Goal: Task Accomplishment & Management: Use online tool/utility

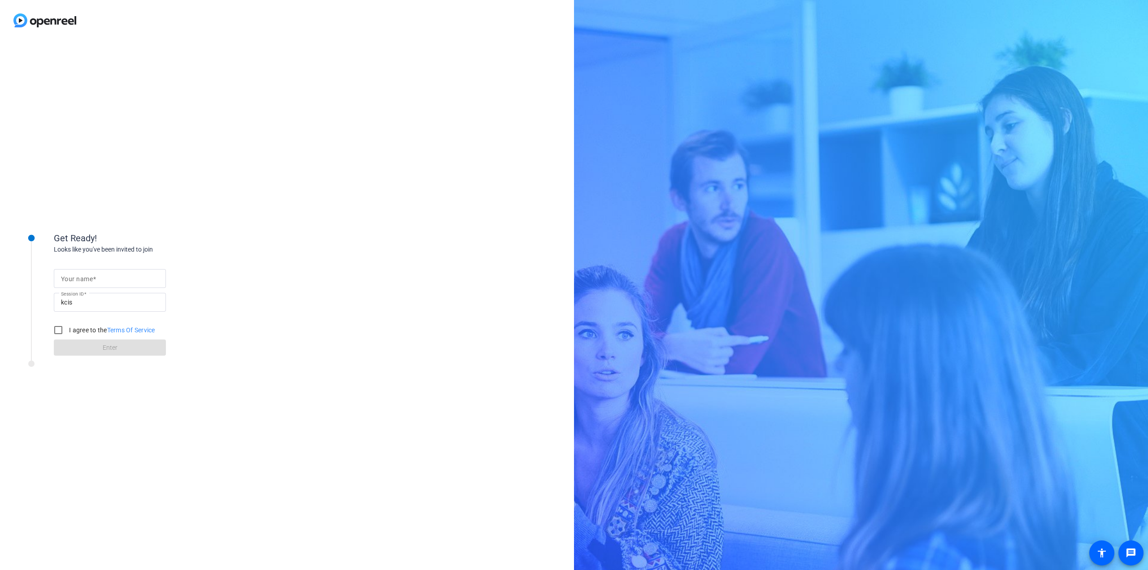
click at [97, 283] on input "Your name" at bounding box center [110, 278] width 98 height 11
type input "[PERSON_NAME]"
click at [59, 330] on input "I agree to the Terms Of Service" at bounding box center [58, 330] width 18 height 18
checkbox input "true"
click at [78, 350] on span at bounding box center [110, 348] width 112 height 22
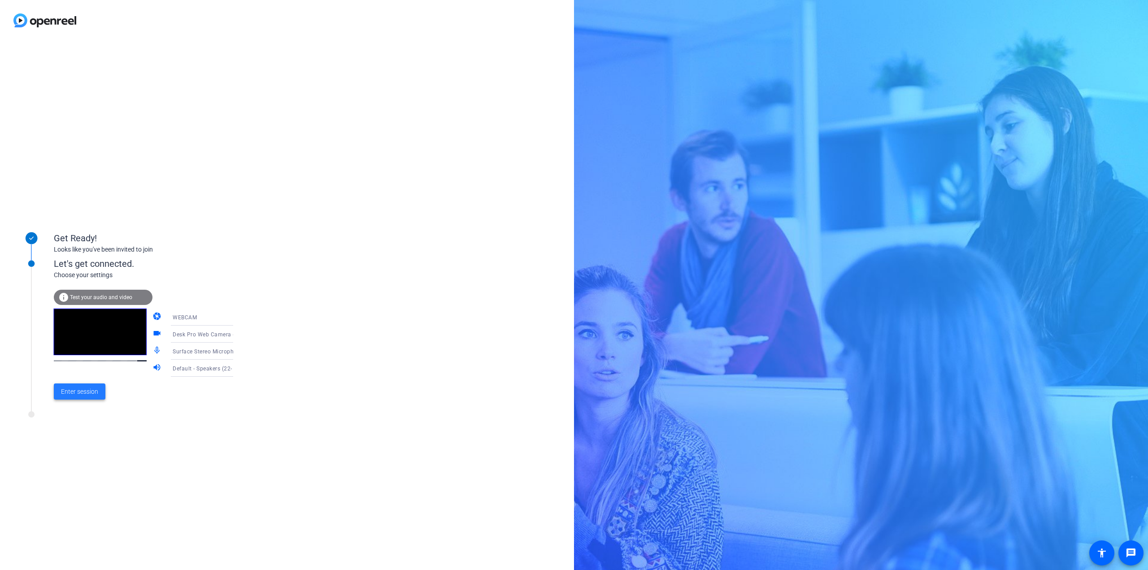
click at [81, 393] on span "Enter session" at bounding box center [79, 391] width 37 height 9
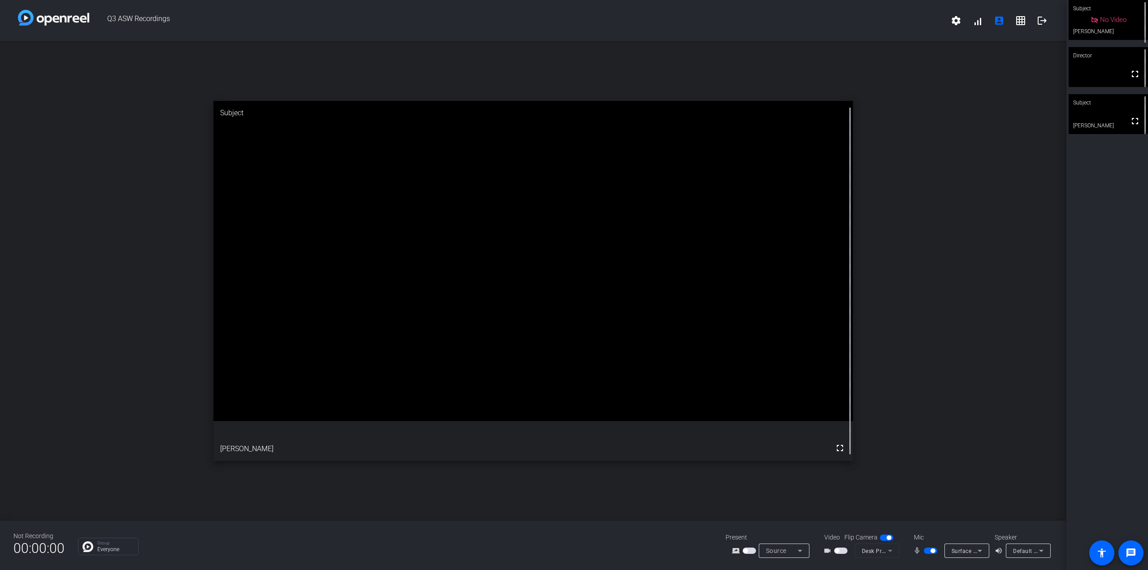
click at [1103, 106] on div "Subject" at bounding box center [1108, 102] width 79 height 17
click at [929, 553] on span "button" at bounding box center [930, 551] width 13 height 6
click at [933, 554] on span "button" at bounding box center [930, 551] width 13 height 6
click at [929, 551] on span "button" at bounding box center [930, 551] width 13 height 6
drag, startPoint x: 1075, startPoint y: 549, endPoint x: 1029, endPoint y: 545, distance: 46.0
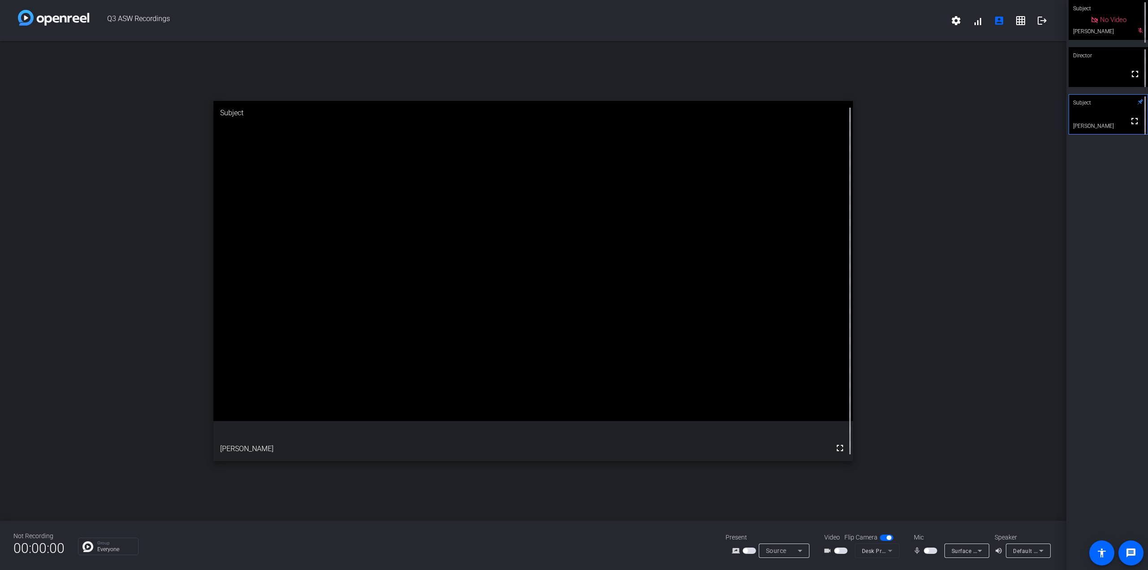
click at [1075, 549] on div "Subject No Video [PERSON_NAME] mic_off_outline Director fullscreen Subject full…" at bounding box center [1108, 285] width 82 height 570
click at [929, 551] on span "button" at bounding box center [926, 551] width 4 height 4
click at [931, 552] on span "button" at bounding box center [933, 551] width 4 height 4
click at [929, 551] on span "button" at bounding box center [926, 551] width 4 height 4
click at [926, 553] on span "button" at bounding box center [930, 551] width 13 height 6
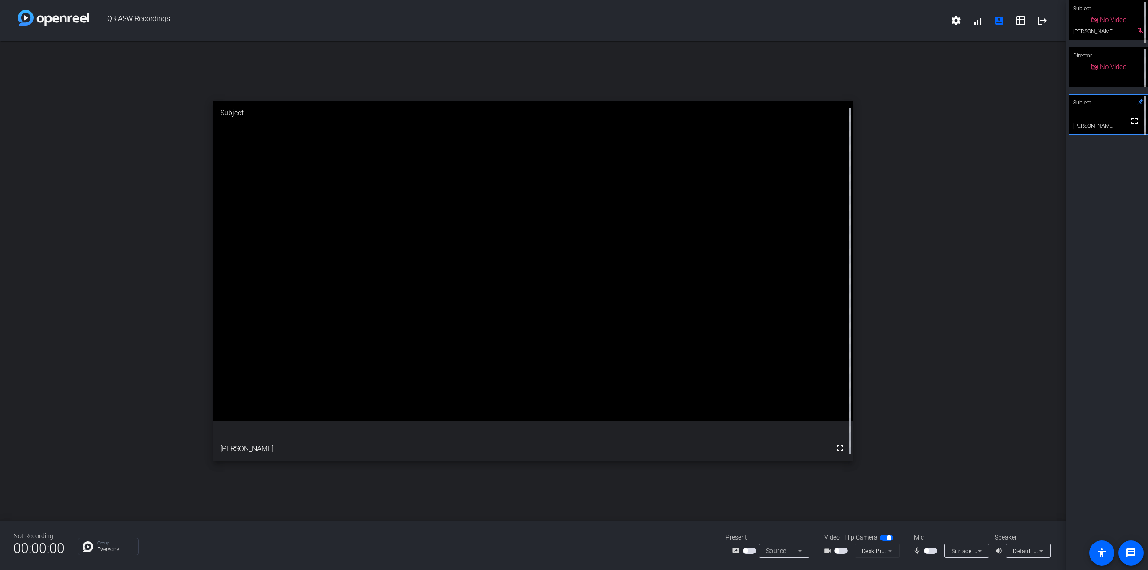
click at [926, 553] on span "button" at bounding box center [926, 551] width 4 height 4
click at [928, 550] on span "button" at bounding box center [930, 551] width 13 height 6
click at [933, 554] on span "button" at bounding box center [930, 551] width 13 height 6
click at [927, 554] on mat-slide-toggle at bounding box center [931, 550] width 15 height 9
click at [929, 552] on span "button" at bounding box center [930, 551] width 13 height 6
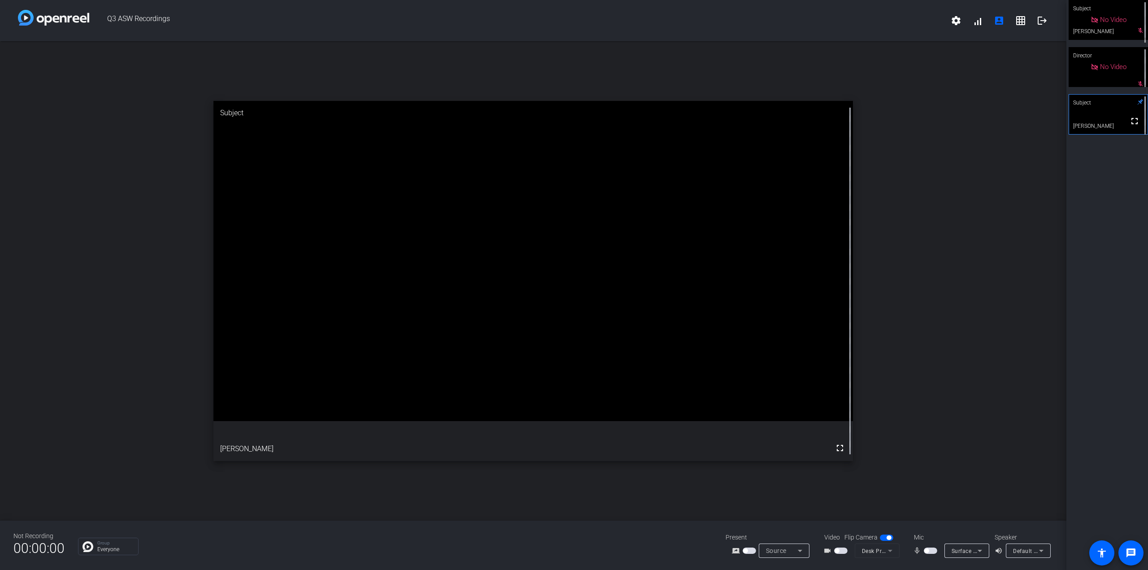
click at [925, 553] on span "button" at bounding box center [930, 551] width 13 height 6
